Goal: Transaction & Acquisition: Purchase product/service

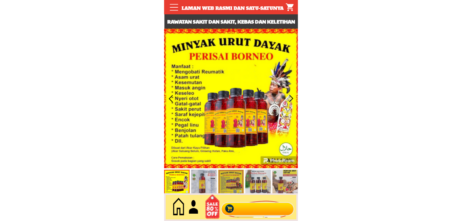
click at [268, 208] on div at bounding box center [257, 207] width 77 height 21
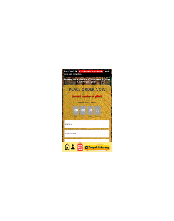
scroll to position [2834, 0]
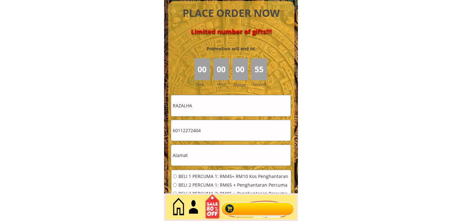
click at [240, 107] on input "RAZALHA" at bounding box center [230, 105] width 119 height 21
paste input "Hasnida"
type input "Hasnida"
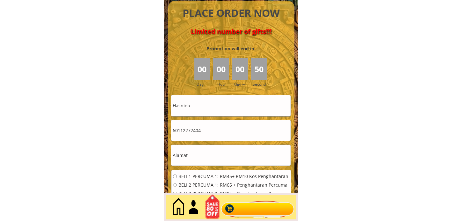
click at [211, 166] on form "BELI 1 PERCUMA 1: RM45+ RM10 Kos Penghantaran BELI 2 PERCUMA 1: RM65 + Penghant…" at bounding box center [231, 169] width 120 height 148
click at [219, 136] on input "60112272404" at bounding box center [230, 130] width 119 height 21
click at [219, 133] on input "60112272404" at bounding box center [230, 130] width 119 height 21
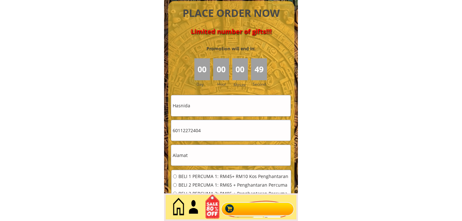
click at [219, 133] on input "60112272404" at bounding box center [230, 130] width 119 height 21
paste input "0148085658"
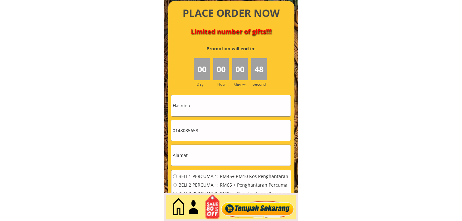
type input "0148085658"
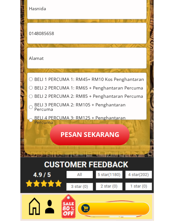
scroll to position [2940, 0]
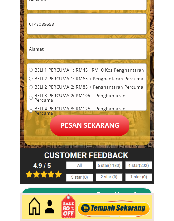
click at [83, 52] on input "text" at bounding box center [86, 49] width 119 height 21
type input "x"
click at [85, 69] on span "BELI 1 PERCUMA 1: RM45+ RM10 Kos Penghantaran" at bounding box center [89, 70] width 111 height 4
radio input "true"
click at [90, 129] on p "Pesan sekarang" at bounding box center [90, 125] width 80 height 21
